Goal: Task Accomplishment & Management: Complete application form

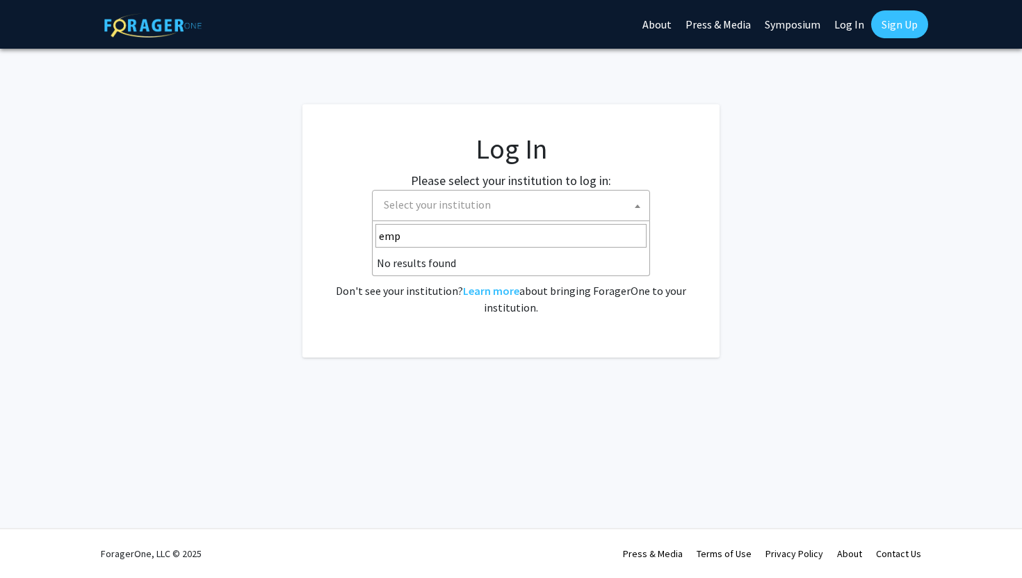
select select
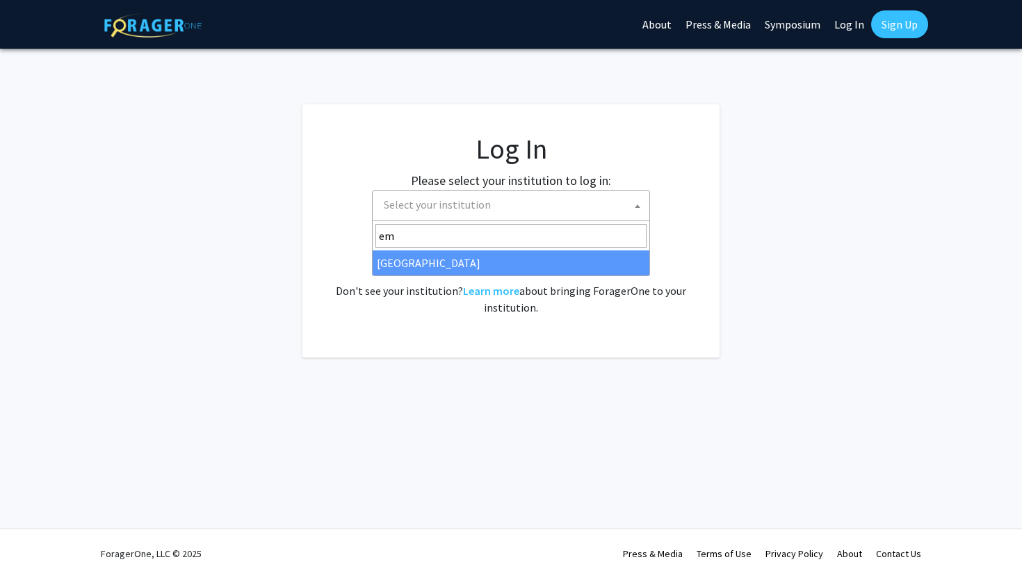
type input "em"
select select "12"
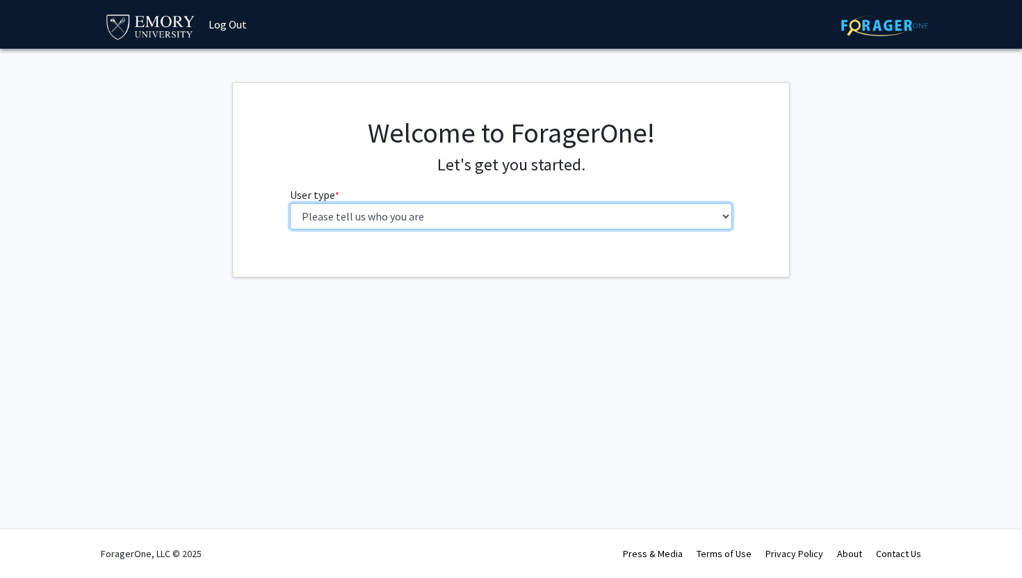
click at [409, 218] on select "Please tell us who you are Undergraduate Student Master's Student Doctoral Cand…" at bounding box center [511, 216] width 443 height 26
select select "1: undergrad"
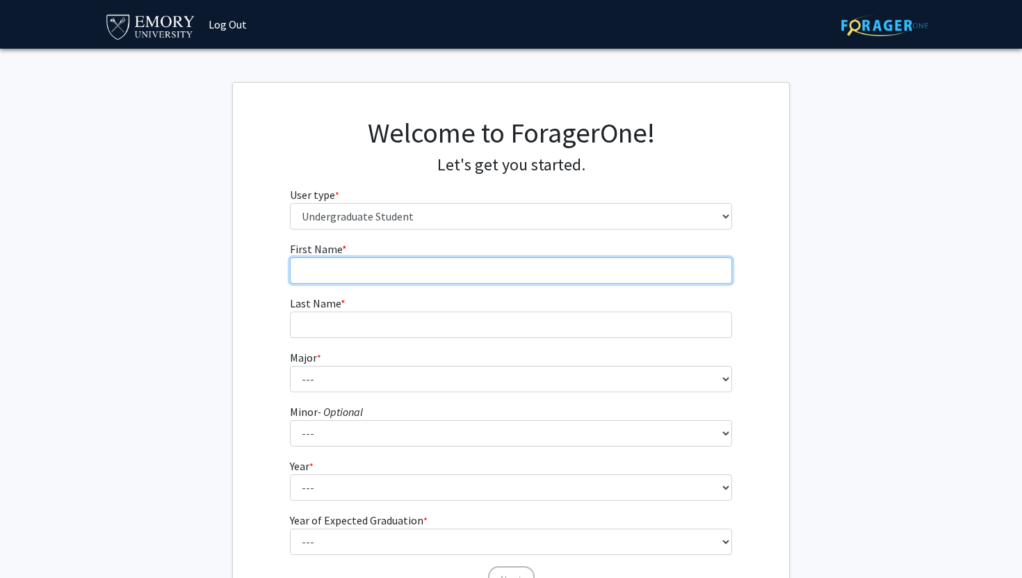
click at [365, 263] on input "First Name * required" at bounding box center [511, 270] width 443 height 26
type input "[PERSON_NAME]"
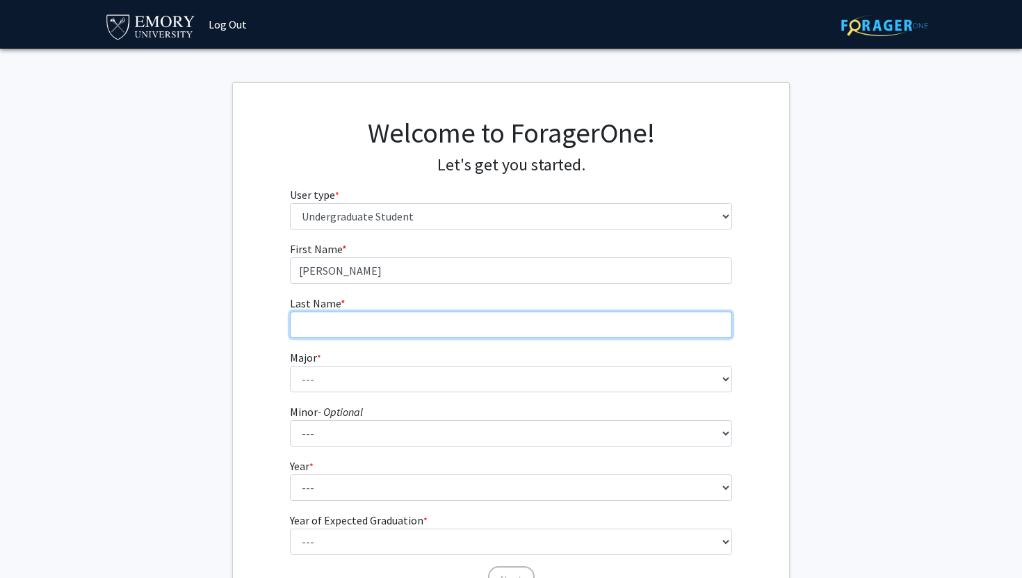
click at [348, 327] on input "Last Name * required" at bounding box center [511, 324] width 443 height 26
type input "Guan"
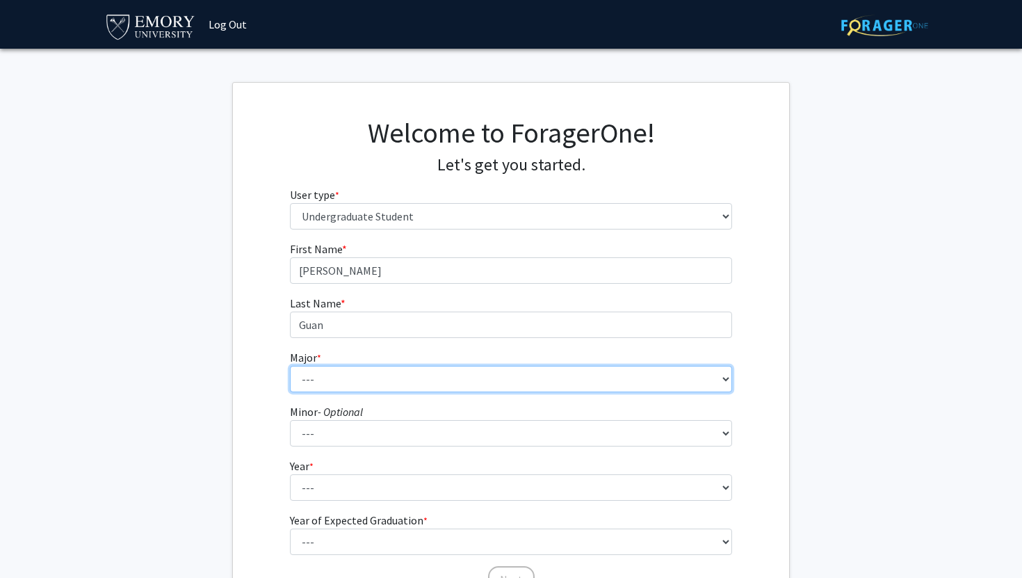
click at [323, 380] on select "--- Accounting African American Studies African Studies American Studies Analyt…" at bounding box center [511, 379] width 443 height 26
select select "24: 985"
click at [379, 389] on select "--- Accounting African American Studies African Studies American Studies Analyt…" at bounding box center [511, 379] width 443 height 26
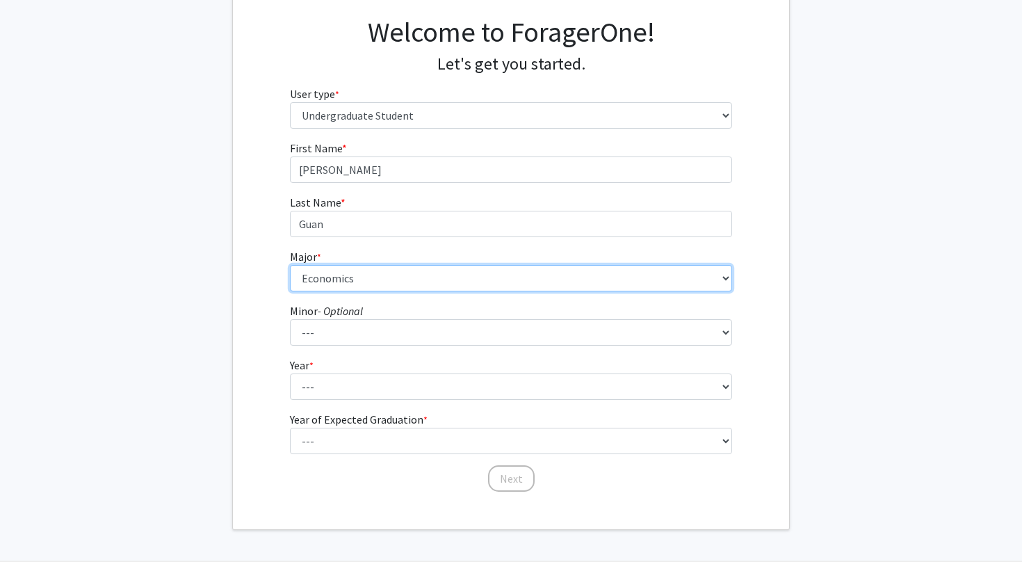
scroll to position [106, 0]
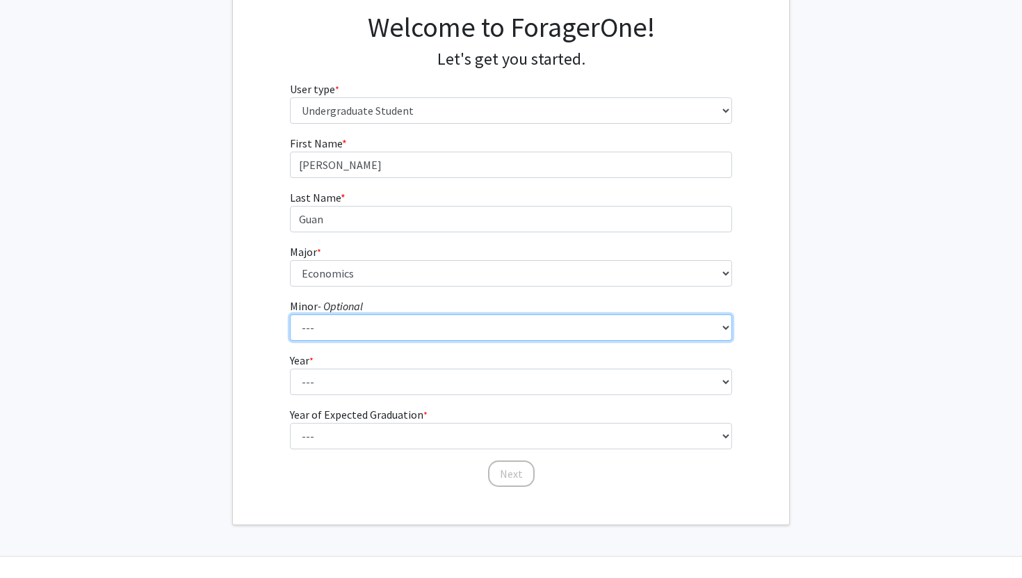
click at [300, 332] on select "--- African American Studies African Studies American Studies Ancient Mediterra…" at bounding box center [511, 327] width 443 height 26
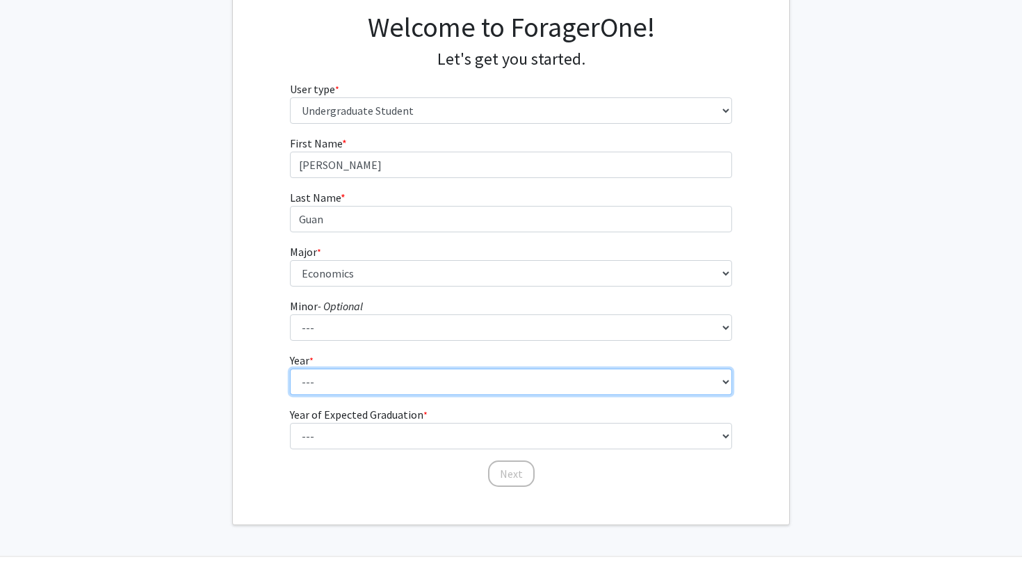
click at [309, 381] on select "--- First-year Sophomore Junior Senior Postbaccalaureate Certificate" at bounding box center [511, 381] width 443 height 26
select select "2: sophomore"
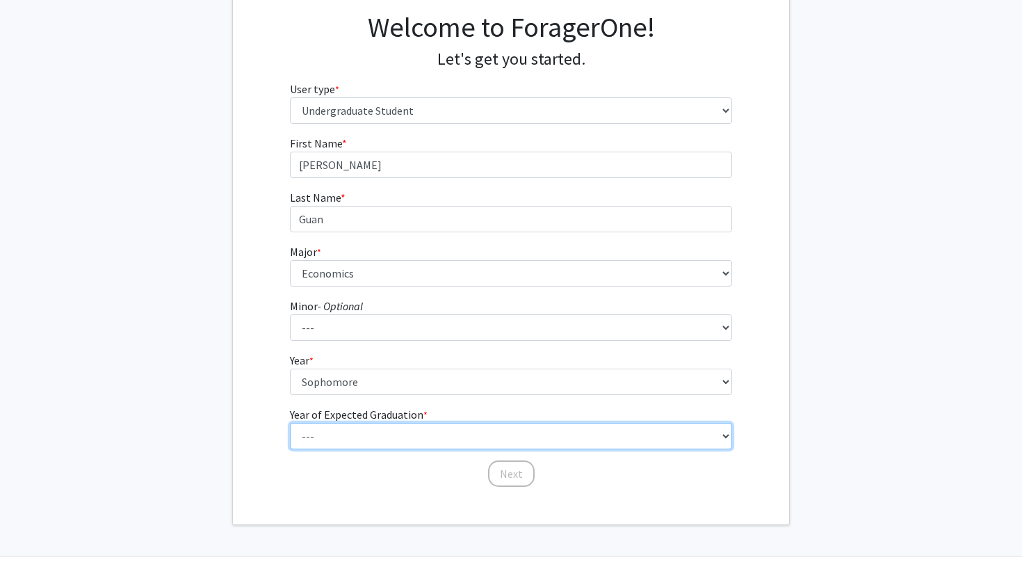
click at [312, 437] on select "--- 2025 2026 2027 2028 2029 2030 2031 2032 2033 2034" at bounding box center [511, 436] width 443 height 26
select select "4: 2028"
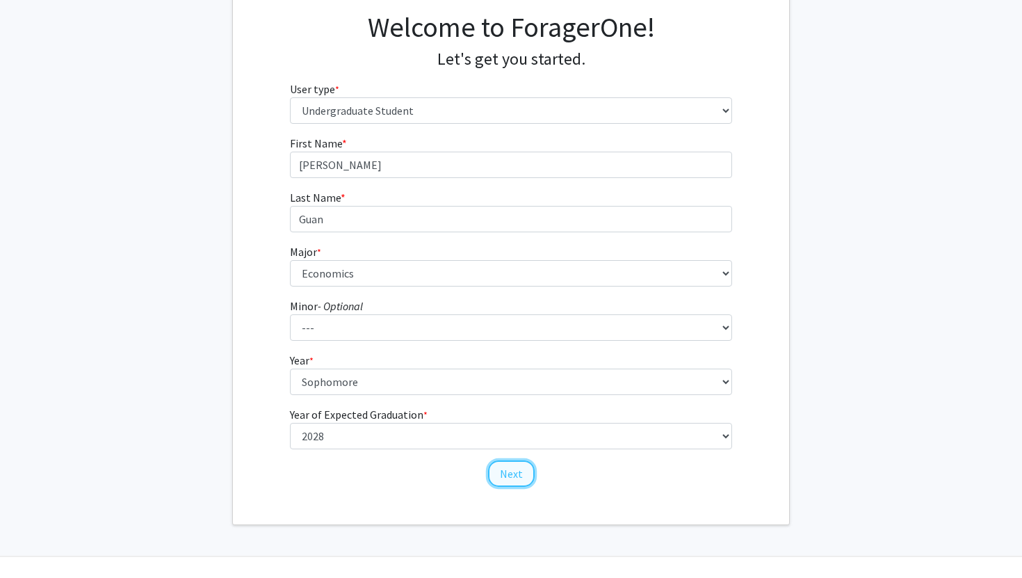
click at [514, 479] on button "Next" at bounding box center [511, 473] width 47 height 26
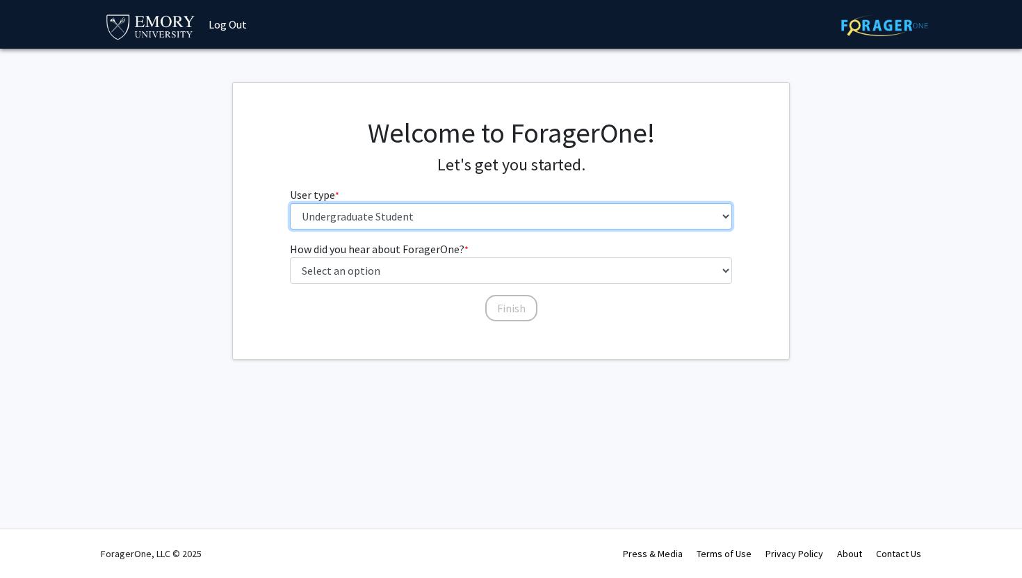
click at [391, 211] on select "Please tell us who you are Undergraduate Student Master's Student Doctoral Cand…" at bounding box center [511, 216] width 443 height 26
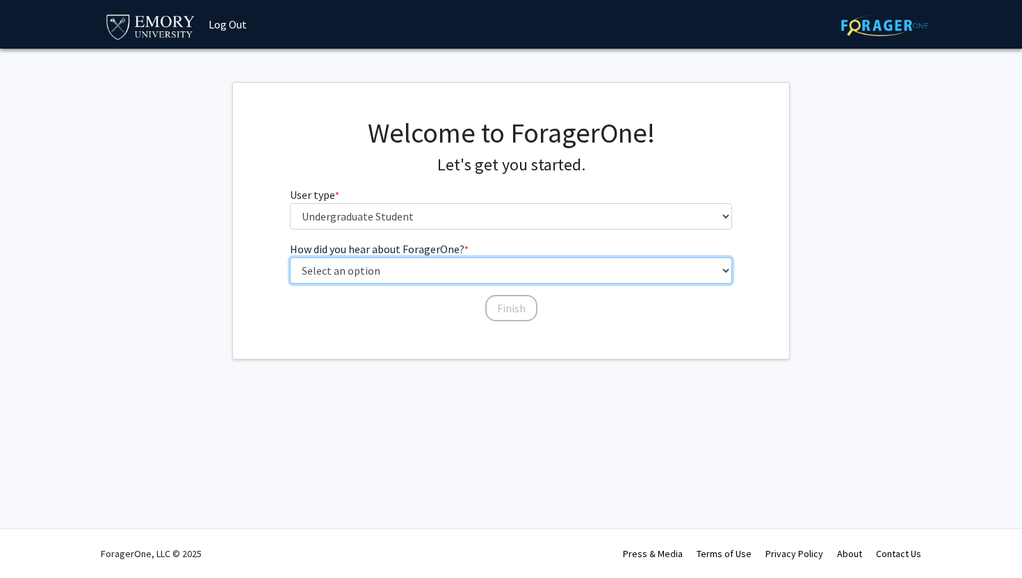
click at [332, 278] on select "Select an option Peer/student recommendation Faculty/staff recommendation Unive…" at bounding box center [511, 270] width 443 height 26
select select "3: university_website"
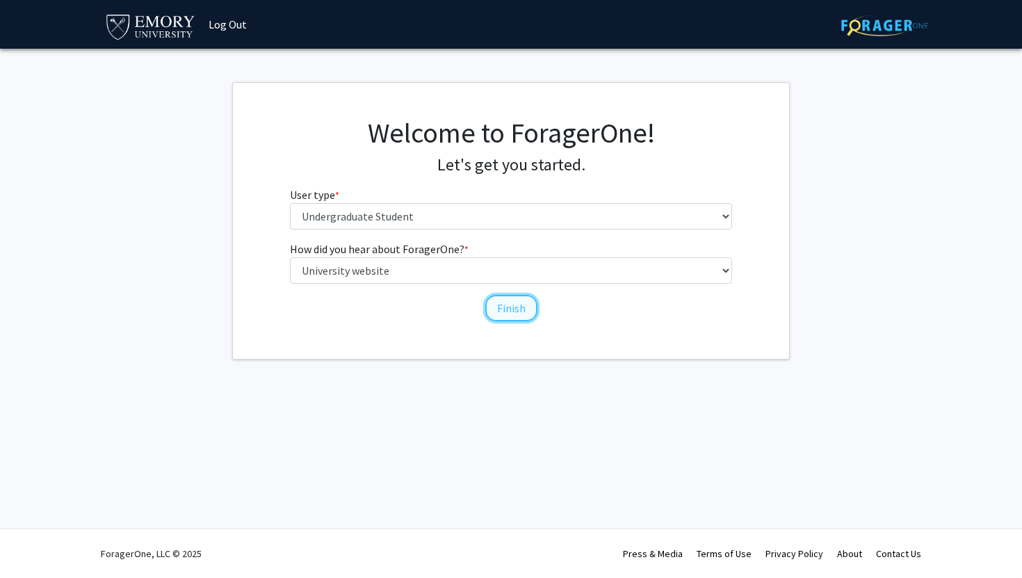
click at [502, 303] on button "Finish" at bounding box center [511, 308] width 52 height 26
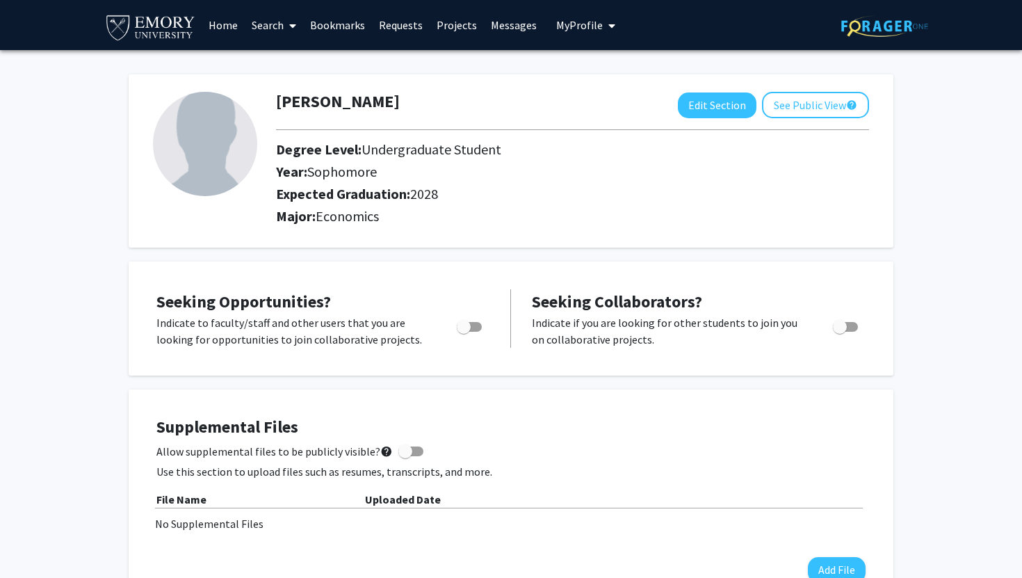
click at [285, 35] on span at bounding box center [290, 25] width 13 height 49
click at [285, 63] on span "Faculty/Staff" at bounding box center [296, 64] width 102 height 28
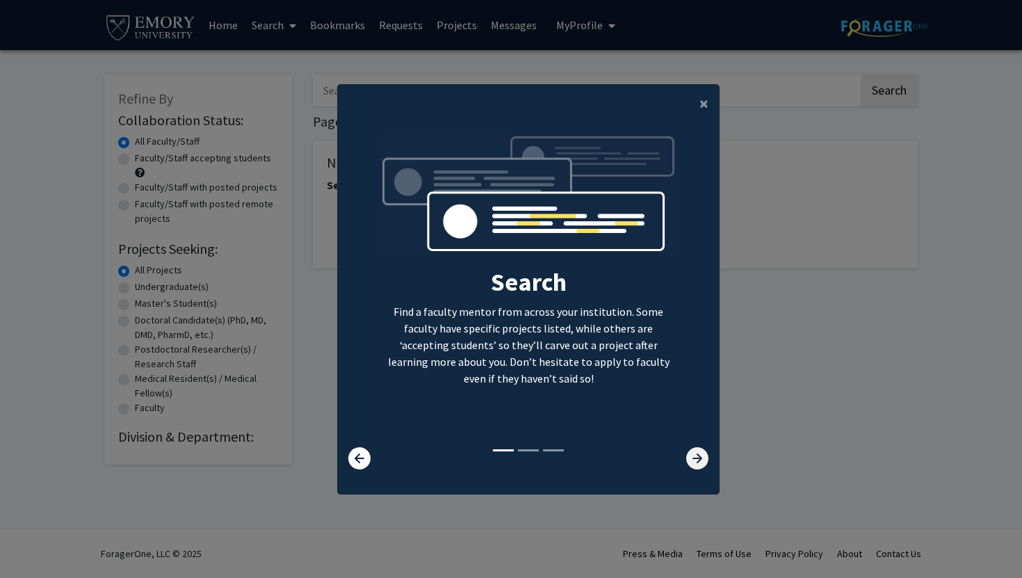
click at [701, 453] on icon at bounding box center [697, 458] width 22 height 22
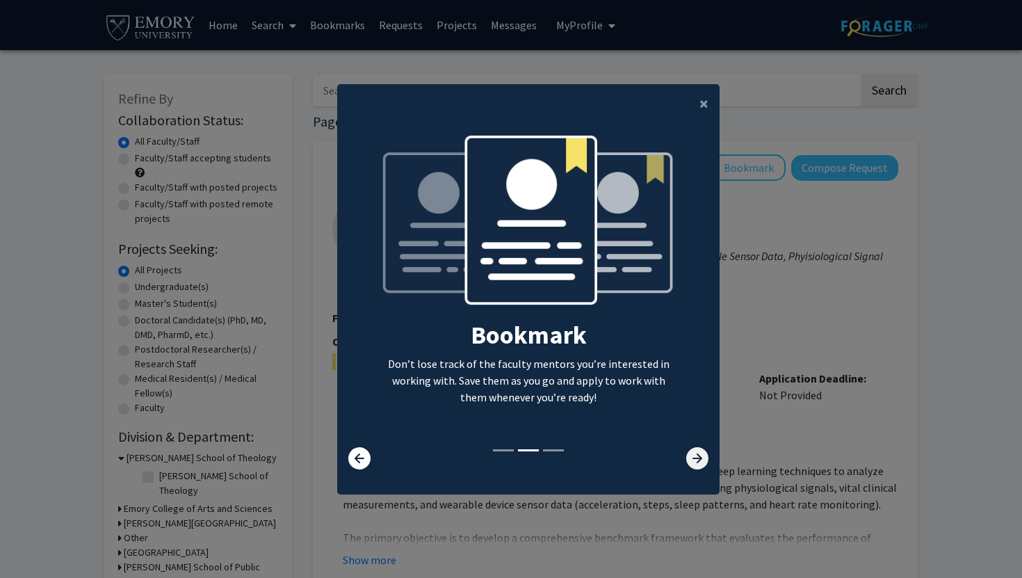
click at [701, 453] on icon at bounding box center [697, 458] width 22 height 22
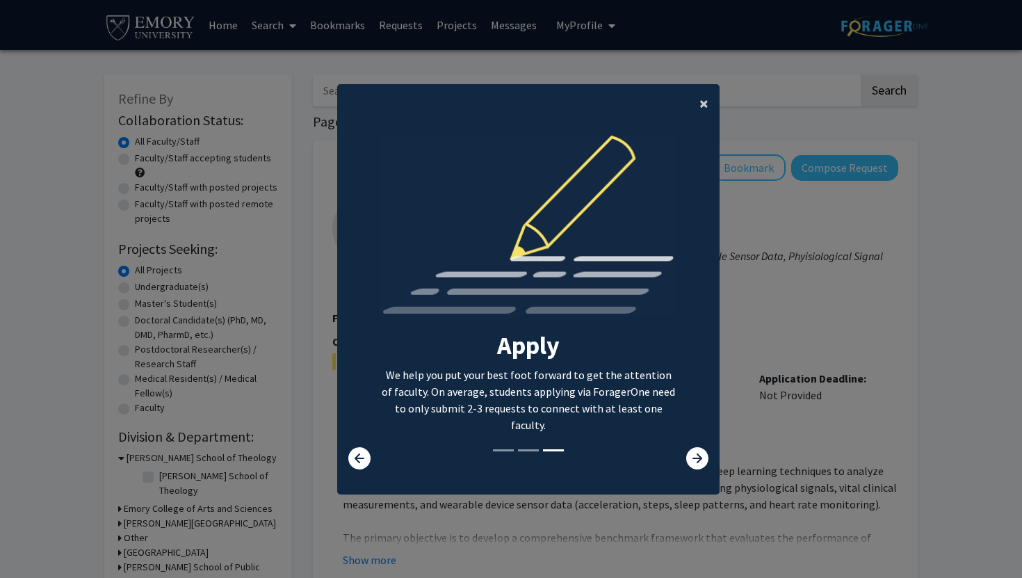
click at [703, 110] on span "×" at bounding box center [703, 103] width 9 height 22
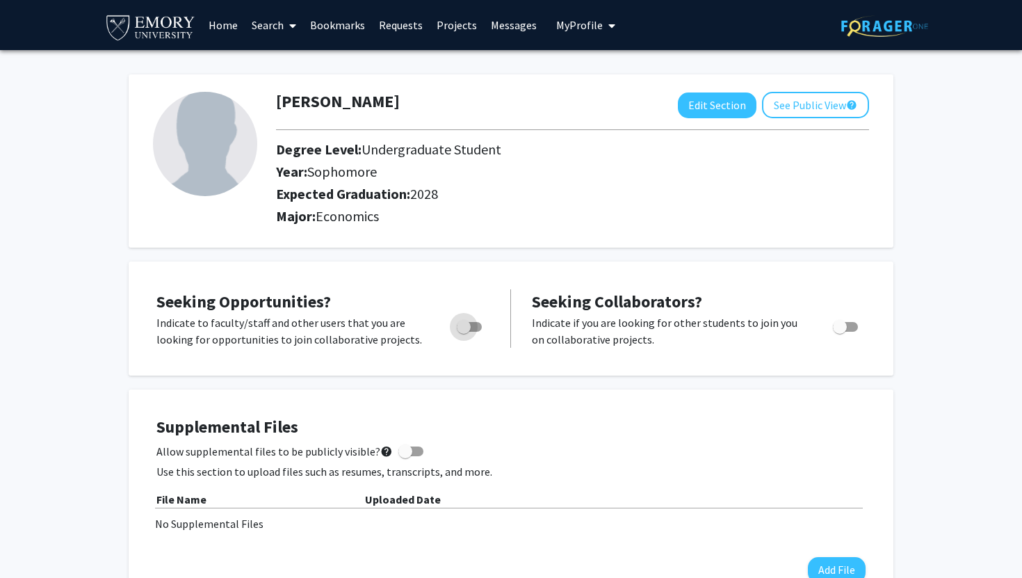
click at [471, 323] on span "Toggle" at bounding box center [469, 327] width 25 height 10
click at [464, 332] on input "Are you actively seeking opportunities?" at bounding box center [463, 332] width 1 height 1
checkbox input "true"
click at [283, 27] on link "Search" at bounding box center [274, 25] width 58 height 49
click at [279, 60] on span "Faculty/Staff" at bounding box center [296, 64] width 102 height 28
